Goal: Download file/media

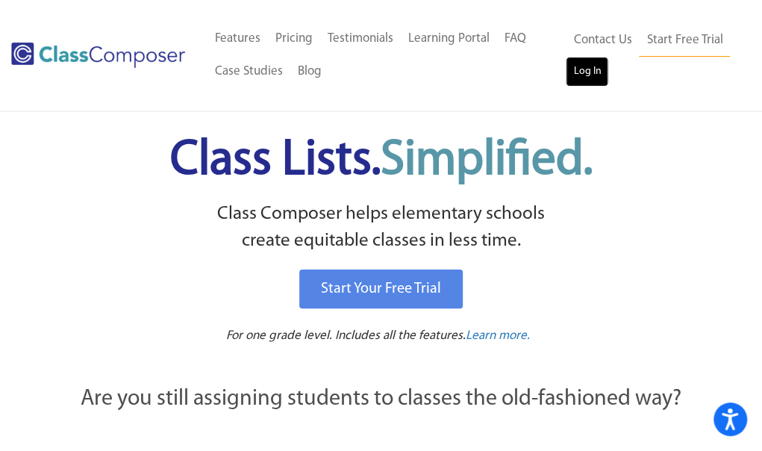
click at [589, 70] on link "Log In" at bounding box center [587, 72] width 43 height 30
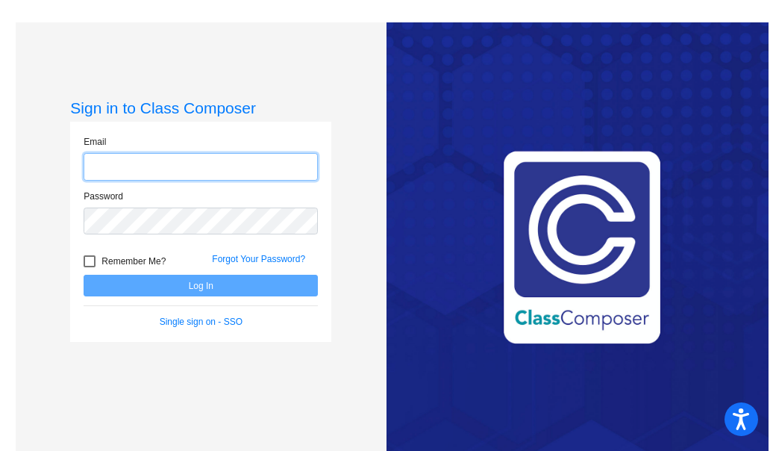
type input "[EMAIL_ADDRESS][PERSON_NAME][DOMAIN_NAME]"
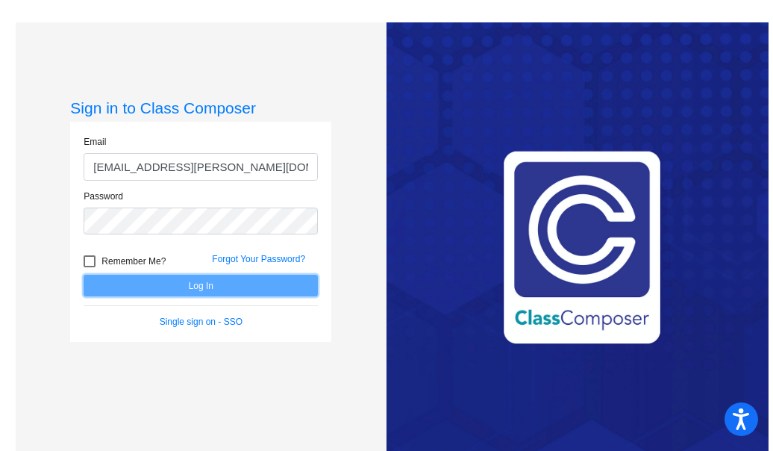
click at [160, 277] on button "Log In" at bounding box center [201, 286] width 234 height 22
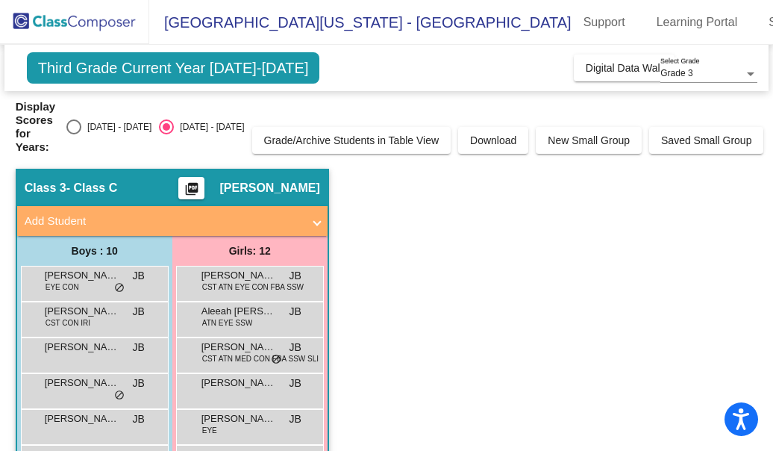
click at [81, 119] on div "Select an option" at bounding box center [73, 126] width 15 height 15
click at [74, 134] on input "[DATE] - [DATE]" at bounding box center [73, 134] width 1 height 1
radio input "true"
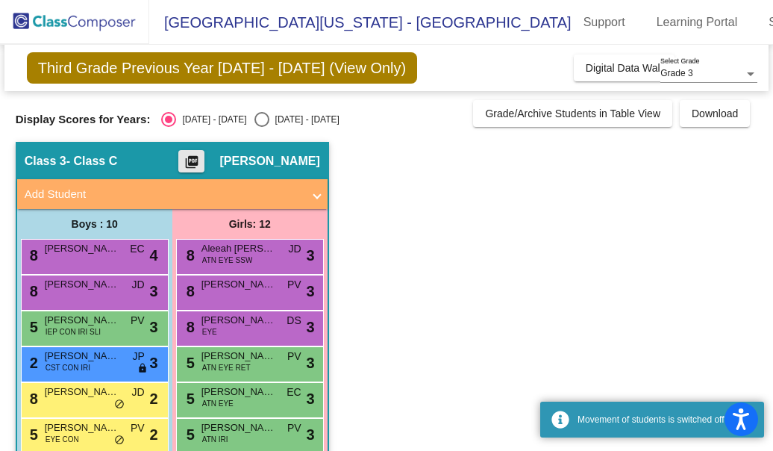
click at [201, 156] on mat-icon "picture_as_pdf" at bounding box center [192, 164] width 18 height 21
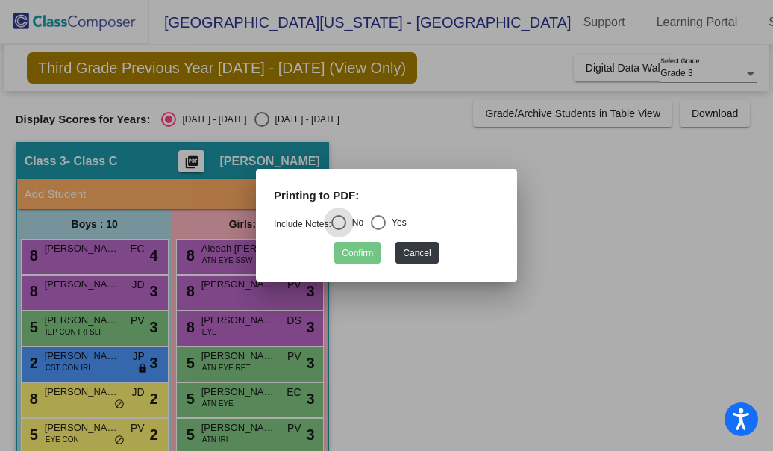
click at [385, 224] on div "Select an option" at bounding box center [378, 222] width 15 height 15
click at [378, 230] on input "Yes" at bounding box center [378, 230] width 1 height 1
radio input "true"
click at [360, 248] on button "Confirm" at bounding box center [357, 253] width 46 height 22
